Goal: Find specific page/section: Find specific page/section

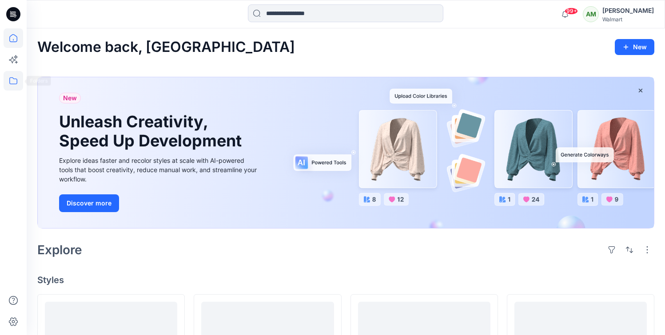
click at [12, 87] on icon at bounding box center [14, 81] width 20 height 20
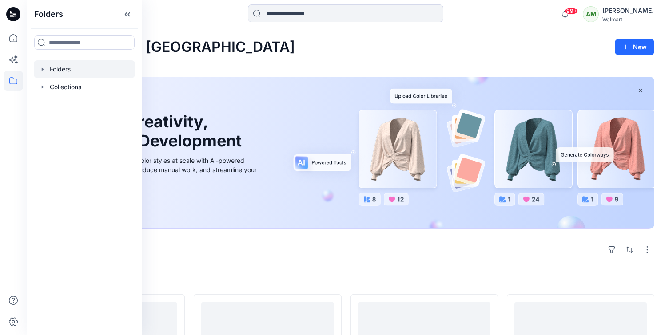
click at [42, 68] on icon "button" at bounding box center [43, 68] width 2 height 3
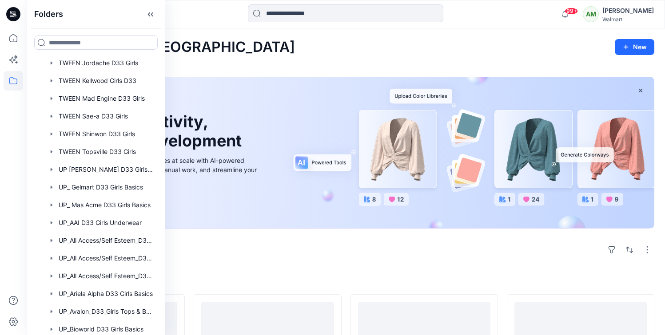
scroll to position [233, 0]
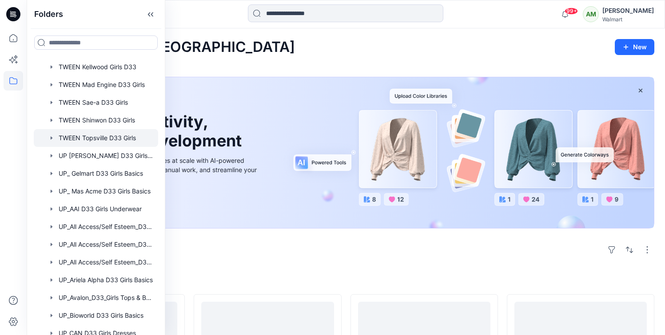
click at [99, 137] on div at bounding box center [96, 138] width 124 height 18
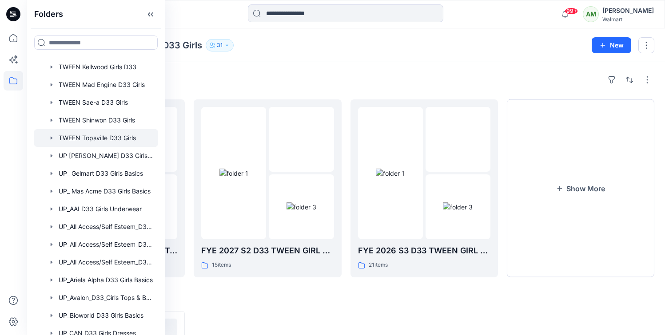
click at [266, 80] on div "Folders" at bounding box center [345, 80] width 617 height 14
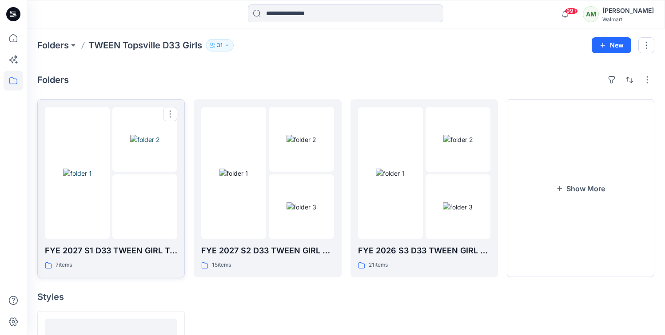
click at [145, 207] on img at bounding box center [145, 207] width 0 height 0
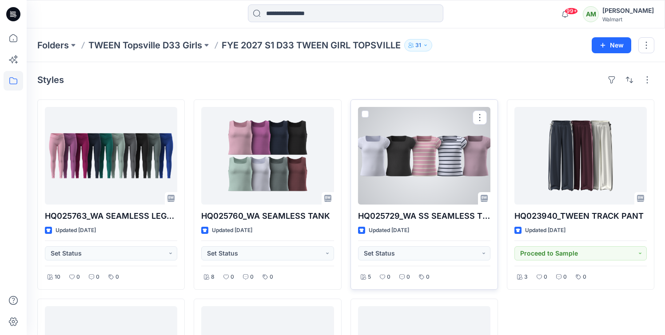
click at [427, 168] on div at bounding box center [424, 156] width 132 height 98
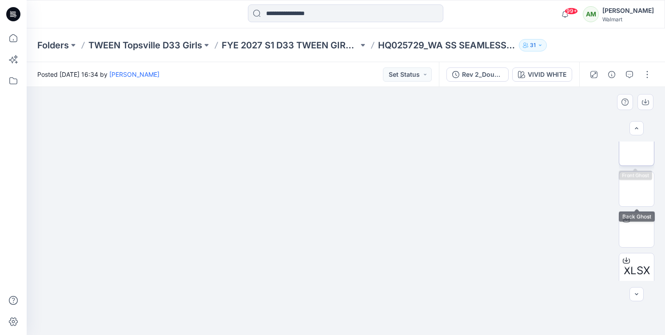
scroll to position [52, 0]
click at [636, 230] on img at bounding box center [636, 230] width 0 height 0
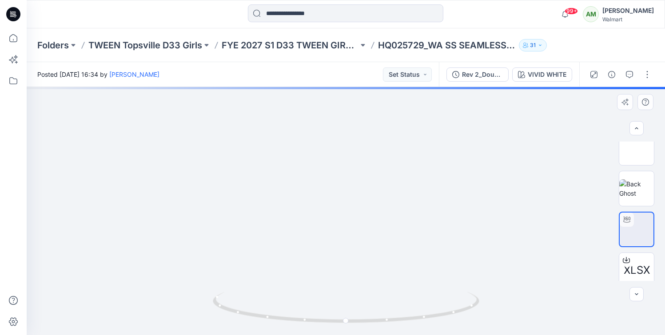
scroll to position [100, 0]
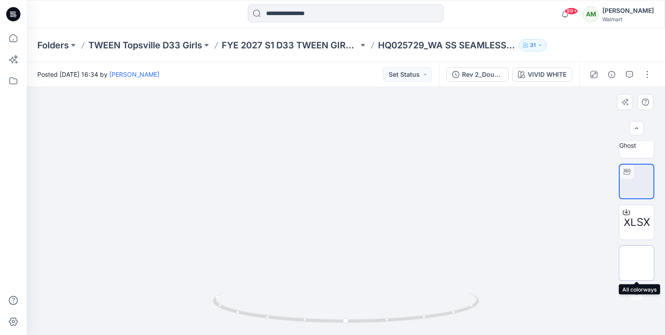
click at [636, 263] on img at bounding box center [636, 263] width 0 height 0
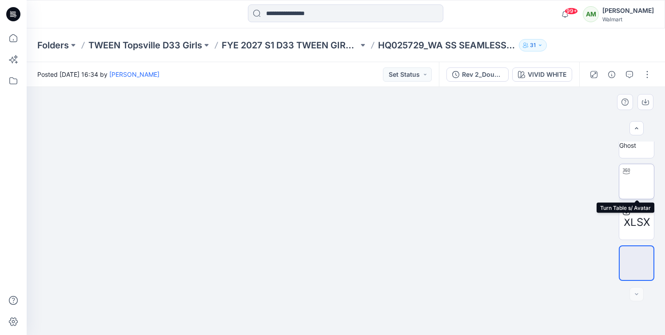
click at [636, 182] on img at bounding box center [636, 182] width 0 height 0
